Goal: Task Accomplishment & Management: Manage account settings

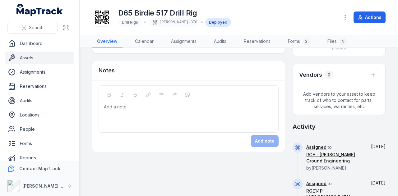
scroll to position [280, 0]
click at [323, 161] on link "RGE - RIX Ground Engineering" at bounding box center [334, 158] width 56 height 12
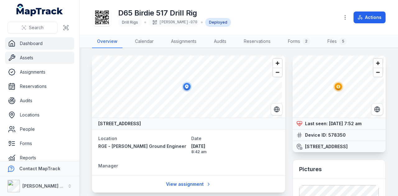
click at [52, 46] on link "Dashboard" at bounding box center [39, 43] width 69 height 12
click at [58, 53] on link "Assets" at bounding box center [39, 58] width 69 height 12
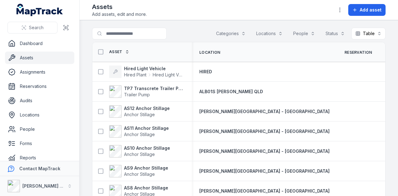
click at [231, 32] on button "Categories" at bounding box center [231, 34] width 38 height 12
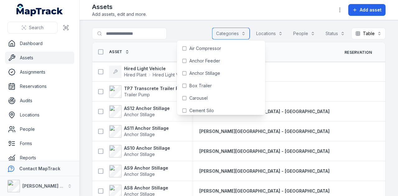
click at [242, 31] on button "Categories" at bounding box center [231, 34] width 38 height 12
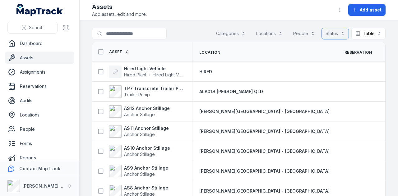
click at [334, 31] on button "Status" at bounding box center [334, 34] width 27 height 12
click at [313, 50] on div "Available" at bounding box center [313, 49] width 52 height 6
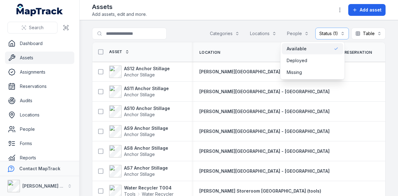
click at [234, 11] on div "Toggle Navigation Assets Add assets, edit and more. Add asset Search for assets…" at bounding box center [239, 98] width 318 height 196
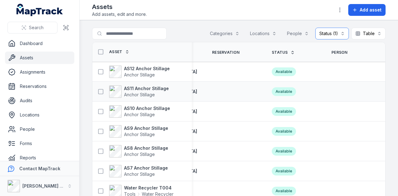
scroll to position [0, 181]
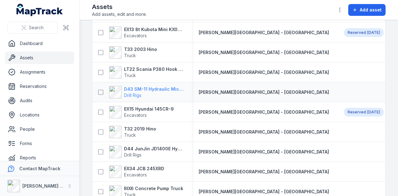
scroll to position [347, 0]
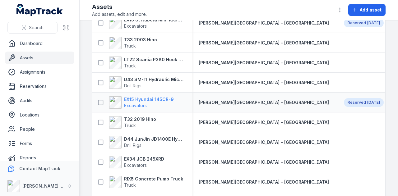
click at [167, 100] on strong "EX15 Hyundai 145CR-9" at bounding box center [149, 99] width 50 height 6
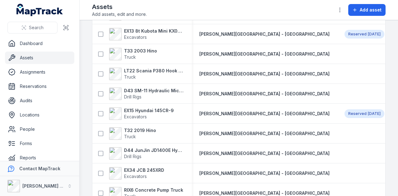
scroll to position [342, 0]
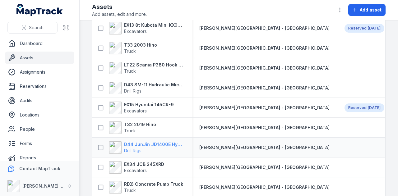
click at [168, 143] on strong "D44 JunJin JD1400E Hydraulic Crawler Drill" at bounding box center [154, 144] width 60 height 6
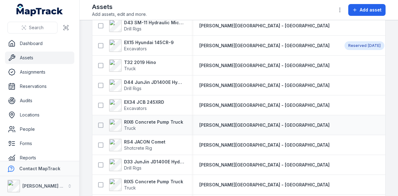
scroll to position [373, 0]
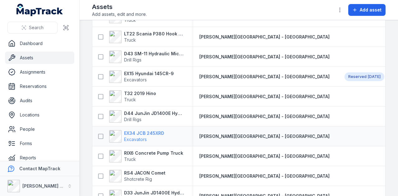
click at [144, 131] on strong "EX34 JCB 245XRD" at bounding box center [144, 133] width 40 height 6
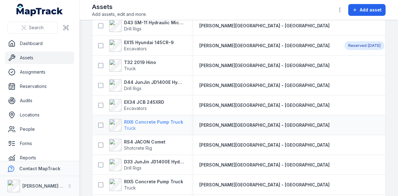
click at [157, 119] on strong "RIX6 Concrete Pump Truck" at bounding box center [153, 122] width 59 height 6
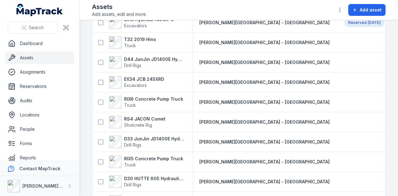
scroll to position [435, 0]
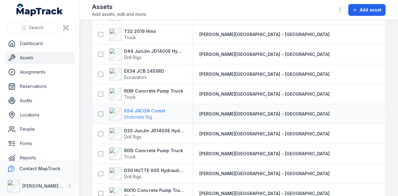
click at [155, 110] on strong "RS4 JACON Comet" at bounding box center [144, 111] width 41 height 6
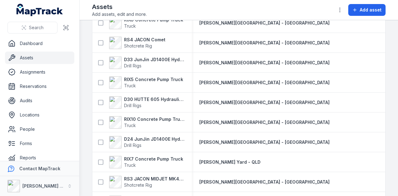
scroll to position [497, 0]
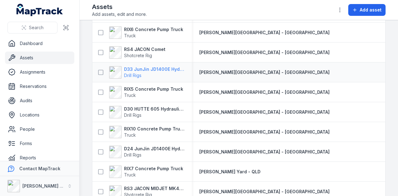
click at [164, 71] on strong "D33 JunJin JD1400E Hydraulic Crawler Drill" at bounding box center [154, 69] width 60 height 6
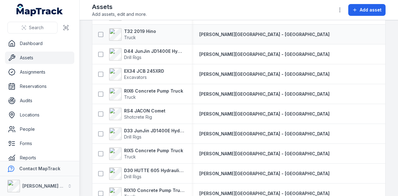
scroll to position [466, 0]
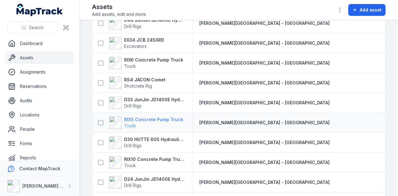
click at [158, 118] on strong "RIX5 Concrete Pump Truck" at bounding box center [153, 120] width 59 height 6
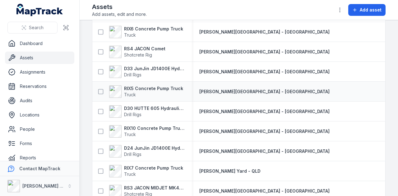
scroll to position [528, 0]
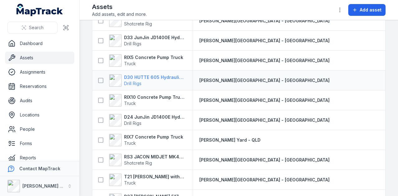
click at [173, 77] on strong "D30 HUTTE 605 Hydraulic Drill Rig" at bounding box center [154, 77] width 60 height 6
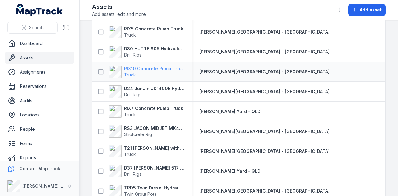
scroll to position [586, 0]
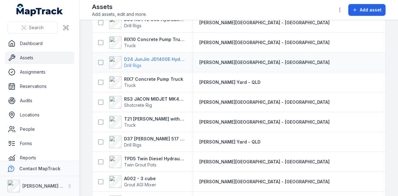
click at [156, 56] on strong "D24 JunJin JD1400E Hydraulic Drill Rig" at bounding box center [154, 59] width 60 height 6
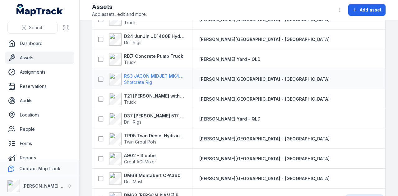
scroll to position [622, 0]
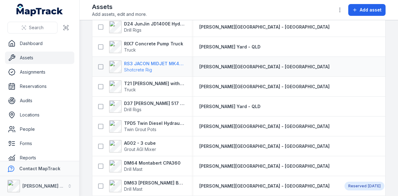
click at [154, 63] on strong "RS3 JACON MIDJET MK4.5 Shot Crete Spray Pump" at bounding box center [154, 64] width 60 height 6
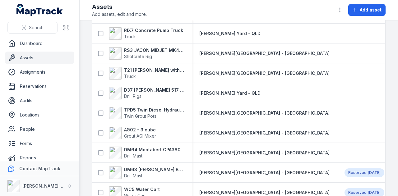
scroll to position [622, 0]
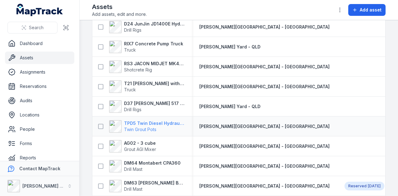
click at [152, 124] on strong "TPD5 Twin Diesel Hydraulic Grout Pot" at bounding box center [154, 123] width 60 height 6
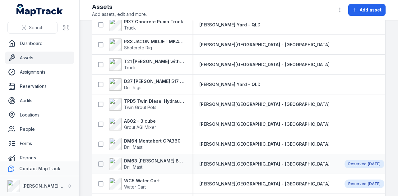
scroll to position [653, 0]
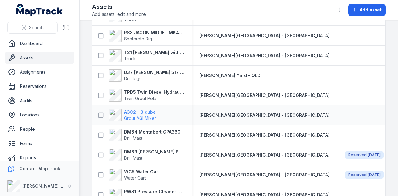
click at [147, 110] on strong "AG02 - 3 cube" at bounding box center [140, 112] width 32 height 6
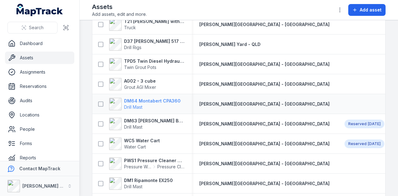
click at [167, 99] on strong "DM64 Montabert CPA360" at bounding box center [152, 101] width 57 height 6
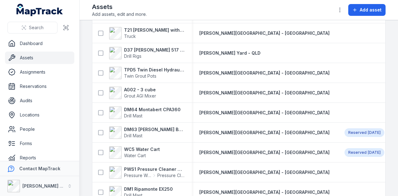
scroll to position [684, 0]
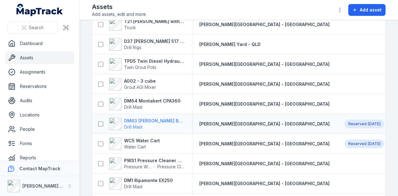
click at [157, 118] on strong "DM63 [PERSON_NAME] Build Mast" at bounding box center [154, 121] width 60 height 6
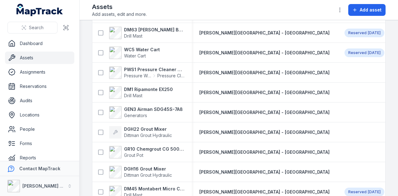
scroll to position [777, 0]
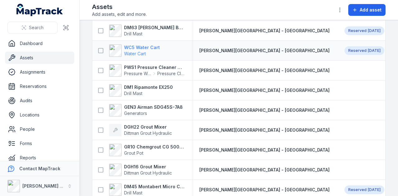
click at [142, 46] on strong "WC5 Water Cart" at bounding box center [142, 47] width 36 height 6
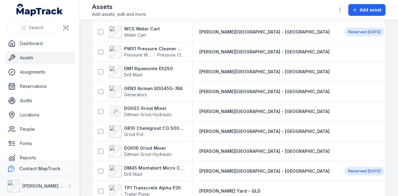
scroll to position [808, 0]
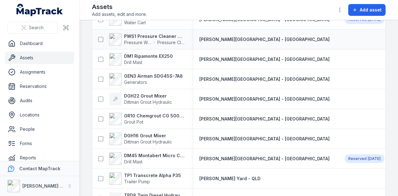
click at [152, 31] on div "PWS1 Pressure Cleaner Skid Mounted Pressure Washers Pressure Cleaner Skid Mount…" at bounding box center [141, 39] width 99 height 17
click at [152, 33] on strong "PWS1 Pressure Cleaner Skid Mounted" at bounding box center [154, 36] width 60 height 6
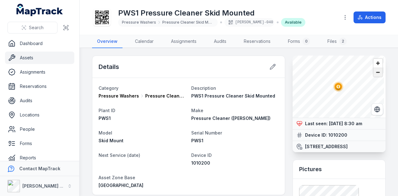
click at [373, 74] on span "Zoom out" at bounding box center [377, 72] width 9 height 9
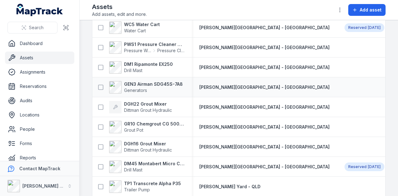
scroll to position [801, 0]
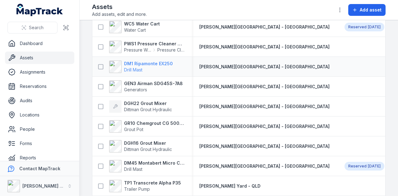
click at [153, 64] on strong "DM1 Ripamonte EX250" at bounding box center [148, 64] width 49 height 6
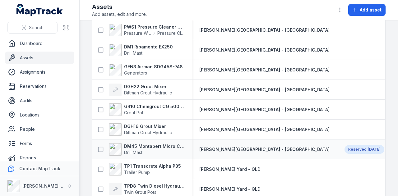
scroll to position [810, 0]
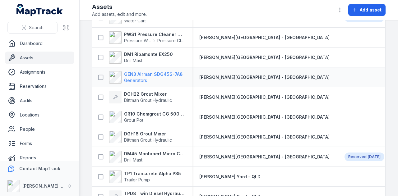
click at [165, 73] on strong "GEN3 Airman SDG45S-7A8" at bounding box center [153, 74] width 59 height 6
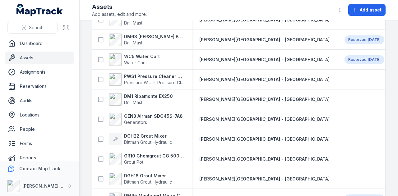
scroll to position [777, 0]
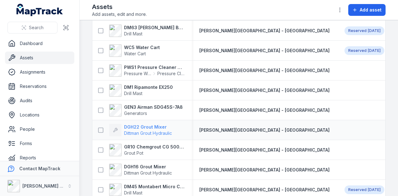
click at [161, 125] on strong "DGH22 Grout Mixer" at bounding box center [148, 127] width 48 height 6
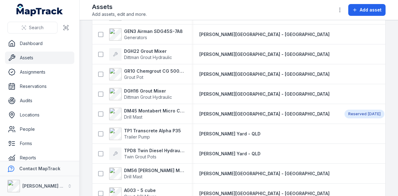
scroll to position [839, 0]
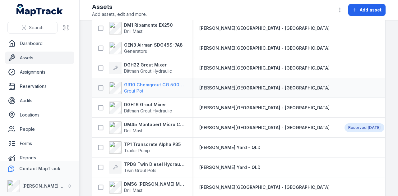
click at [144, 82] on strong "GR10 Chemgrout CG 500 High Pressure" at bounding box center [154, 85] width 60 height 6
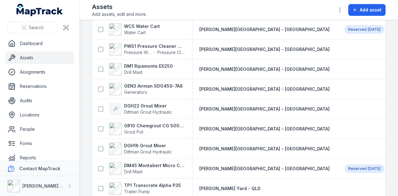
scroll to position [839, 0]
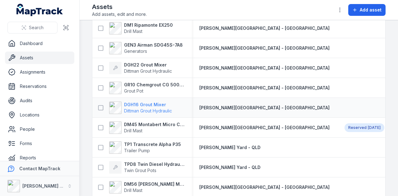
click at [152, 102] on strong "DGH16 Grout Mixer" at bounding box center [148, 105] width 48 height 6
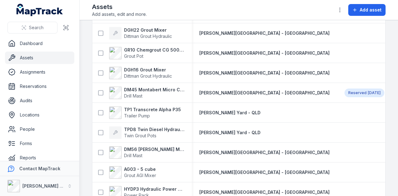
scroll to position [870, 0]
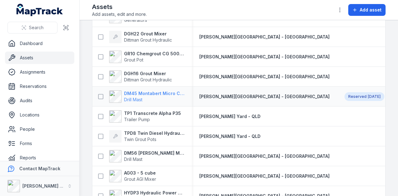
click at [169, 91] on strong "DM45 Montabert Micro CPA360" at bounding box center [154, 93] width 60 height 6
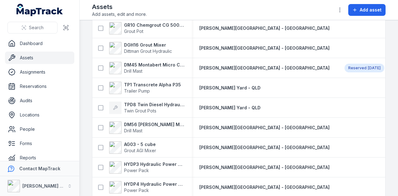
scroll to position [901, 0]
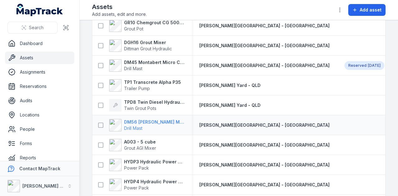
click at [158, 123] on strong "DM56 [PERSON_NAME] MR-A 100" at bounding box center [154, 122] width 60 height 6
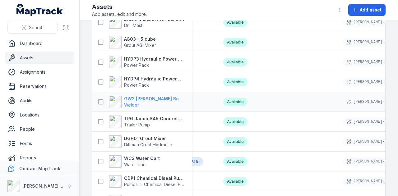
scroll to position [994, 0]
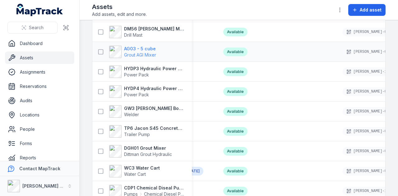
click at [141, 48] on strong "AG03 - 5 cube" at bounding box center [140, 49] width 32 height 6
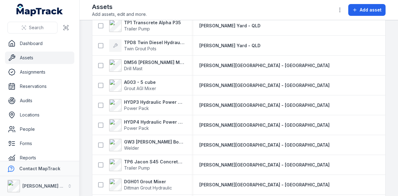
scroll to position [994, 0]
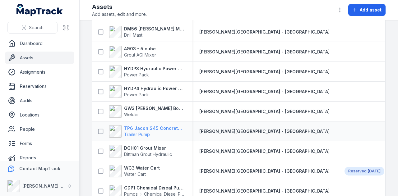
click at [158, 129] on strong "TP6 Jacon S45 Concrete Pump" at bounding box center [154, 128] width 60 height 6
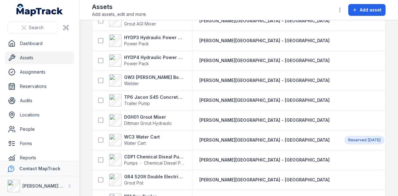
scroll to position [1057, 0]
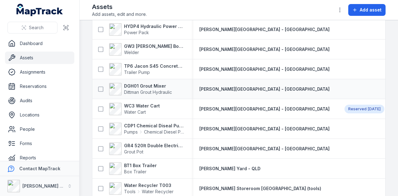
click at [153, 81] on div "DGH01 Grout Mixer Dittman Grout Hydraulic" at bounding box center [141, 88] width 99 height 17
click at [153, 84] on strong "DGH01 Grout Mixer" at bounding box center [148, 86] width 48 height 6
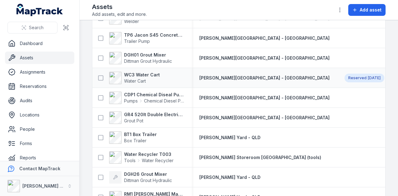
scroll to position [1057, 0]
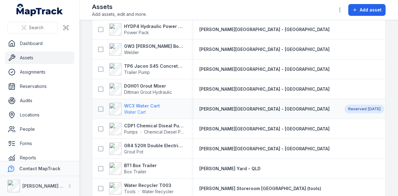
click at [146, 106] on strong "WC3 Water Cart" at bounding box center [142, 106] width 36 height 6
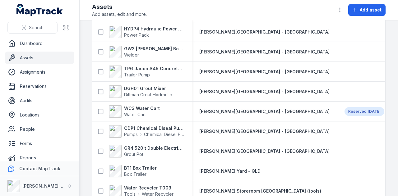
scroll to position [1088, 0]
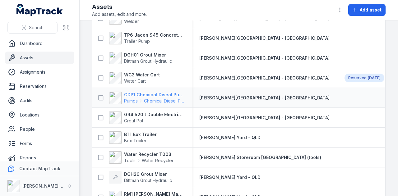
click at [166, 96] on strong "CDP1 Chemical Diseal Pump" at bounding box center [154, 95] width 60 height 6
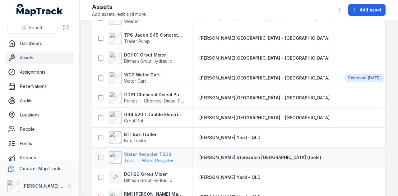
scroll to position [1088, 0]
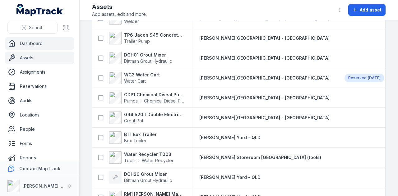
click at [45, 47] on link "Dashboard" at bounding box center [39, 43] width 69 height 12
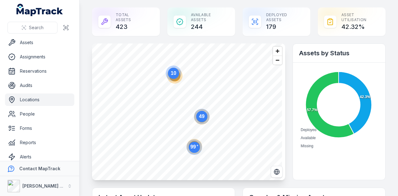
scroll to position [35, 0]
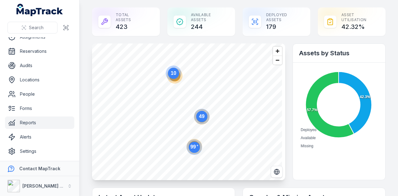
click at [62, 122] on link "Reports" at bounding box center [39, 123] width 69 height 12
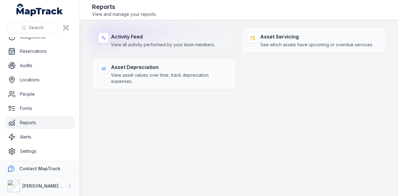
click at [151, 32] on div "Activity Feed View all activity performed by your team members." at bounding box center [164, 40] width 144 height 25
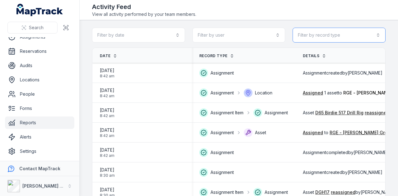
click at [326, 38] on button "Filter by record type" at bounding box center [338, 35] width 93 height 15
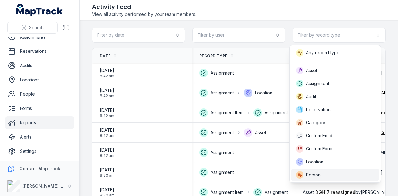
click at [337, 173] on div "Person" at bounding box center [335, 174] width 78 height 7
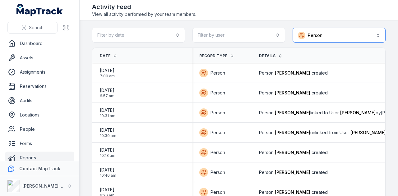
click at [348, 30] on button "Person ******" at bounding box center [338, 35] width 93 height 15
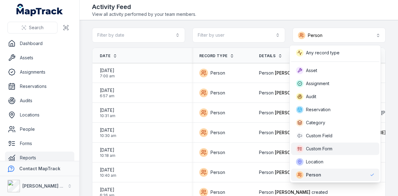
click at [336, 153] on div "Custom Form" at bounding box center [335, 149] width 88 height 12
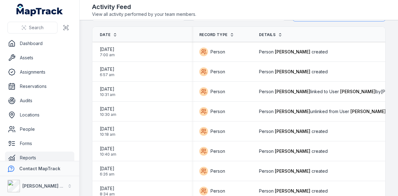
scroll to position [31, 0]
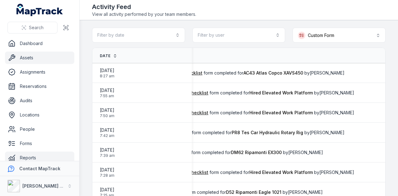
click at [47, 58] on link "Assets" at bounding box center [39, 58] width 69 height 12
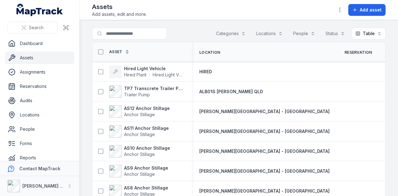
click at [149, 24] on main "Search for assets Categories Locations People Status Table ***** Asset Location…" at bounding box center [239, 108] width 318 height 176
click at [148, 30] on input "Search for assets" at bounding box center [141, 34] width 99 height 12
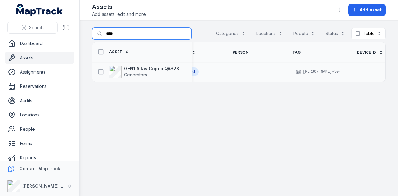
scroll to position [0, 182]
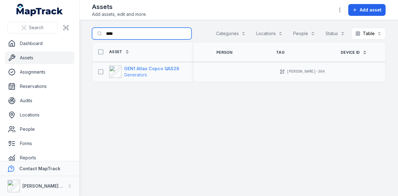
type input "****"
click at [169, 69] on strong "GEN1 Atlas Copco QAS28" at bounding box center [151, 69] width 55 height 6
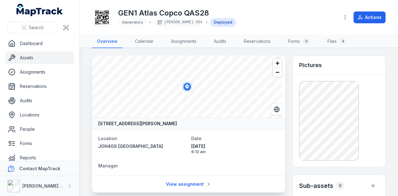
scroll to position [124, 0]
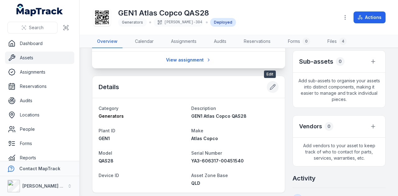
click at [270, 87] on icon at bounding box center [272, 87] width 5 height 5
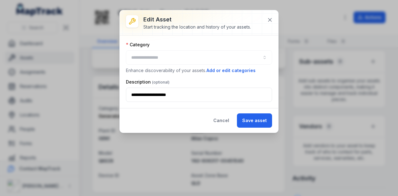
type input "**********"
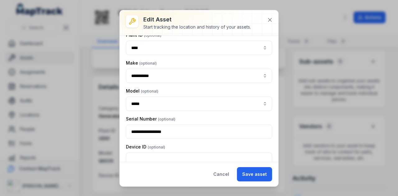
scroll to position [112, 0]
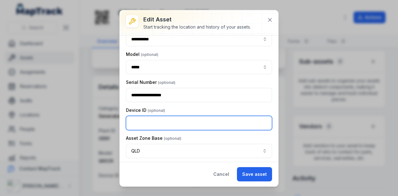
click at [146, 122] on input "text" at bounding box center [199, 123] width 146 height 14
click at [144, 125] on input "text" at bounding box center [199, 123] width 146 height 14
type input "*******"
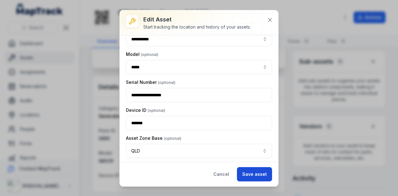
click at [263, 179] on button "Save asset" at bounding box center [254, 174] width 35 height 14
